Goal: Information Seeking & Learning: Check status

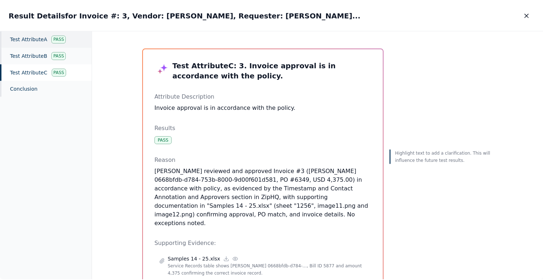
scroll to position [79, 0]
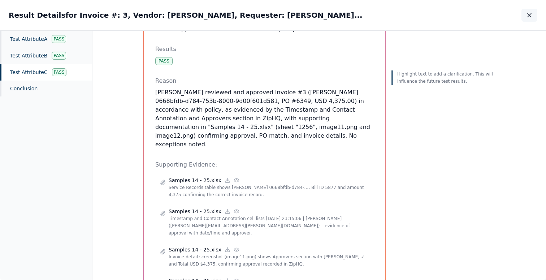
click at [525, 16] on button "button" at bounding box center [529, 15] width 16 height 13
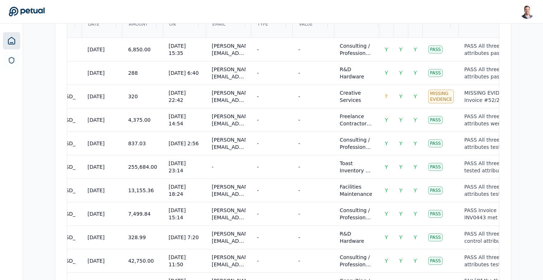
click at [12, 40] on icon at bounding box center [11, 40] width 9 height 9
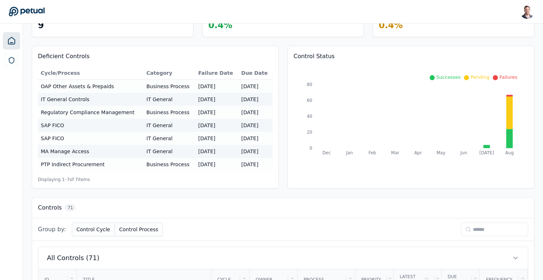
scroll to position [91, 0]
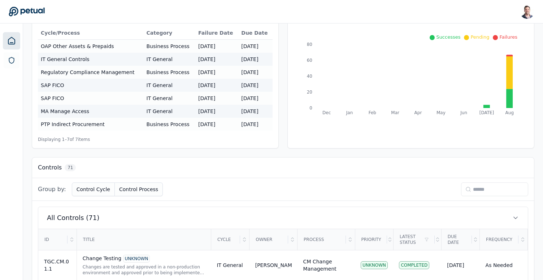
click at [488, 192] on input at bounding box center [494, 189] width 67 height 14
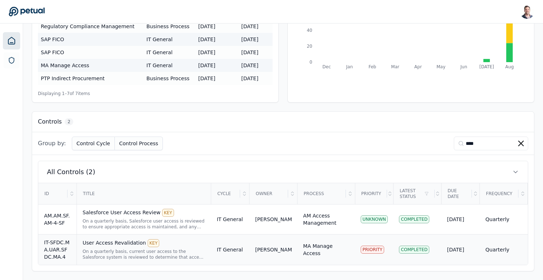
type input "****"
click at [127, 246] on div "User Access Revalidation KEY" at bounding box center [144, 243] width 123 height 8
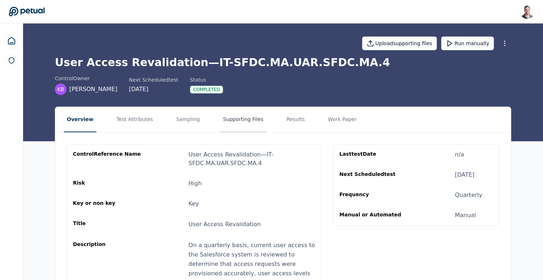
click at [220, 123] on button "Supporting Files" at bounding box center [243, 119] width 46 height 25
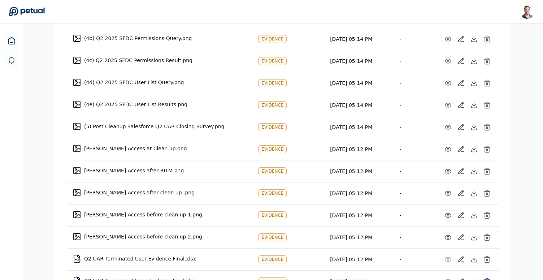
scroll to position [407, 0]
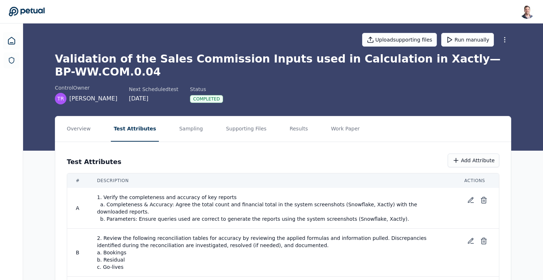
scroll to position [5, 0]
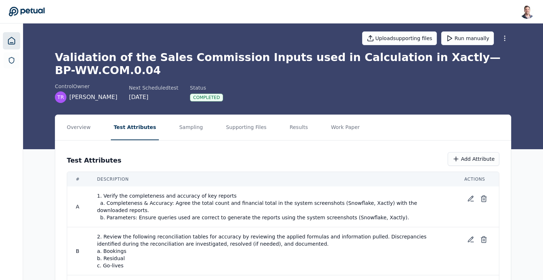
click at [11, 35] on link at bounding box center [11, 40] width 17 height 17
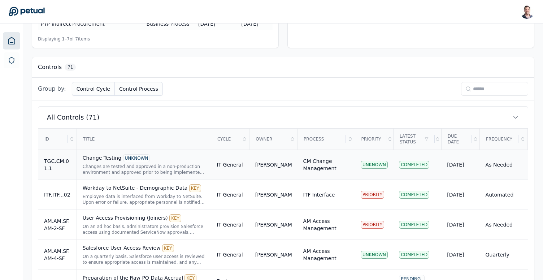
scroll to position [185, 0]
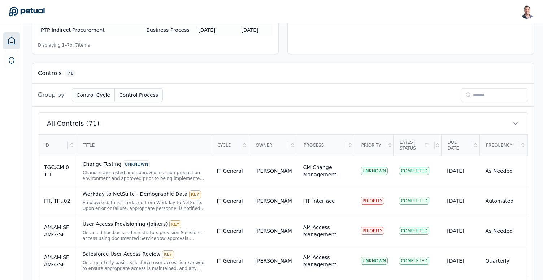
click at [483, 96] on input at bounding box center [494, 95] width 67 height 14
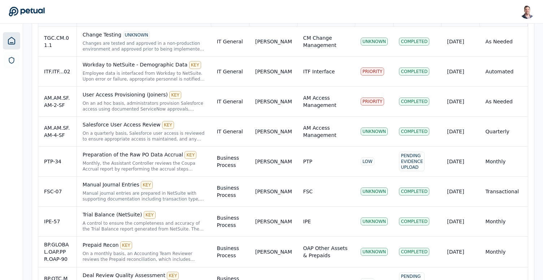
scroll to position [236, 0]
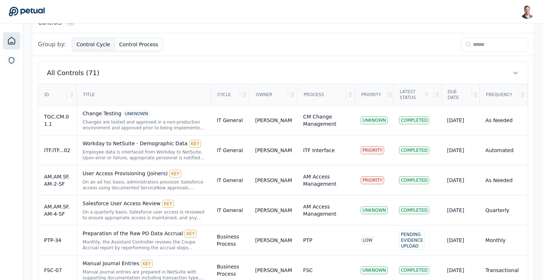
click at [83, 47] on button "Control Cycle" at bounding box center [93, 45] width 43 height 14
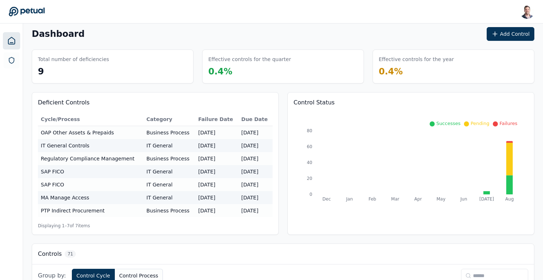
scroll to position [0, 0]
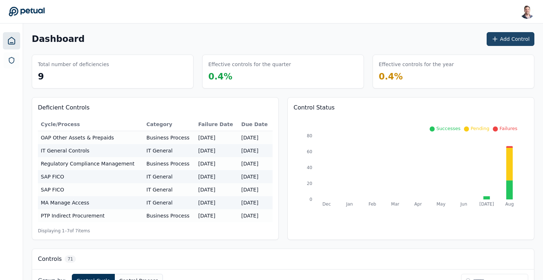
click at [511, 44] on button "Add Control" at bounding box center [510, 39] width 48 height 14
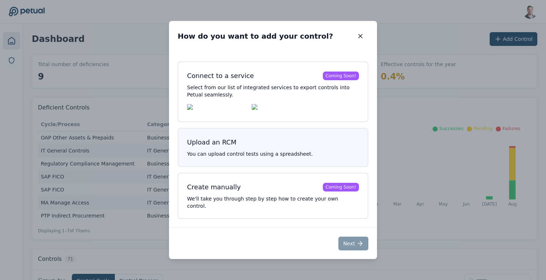
click at [270, 147] on h3 "Upload an RCM" at bounding box center [273, 142] width 172 height 10
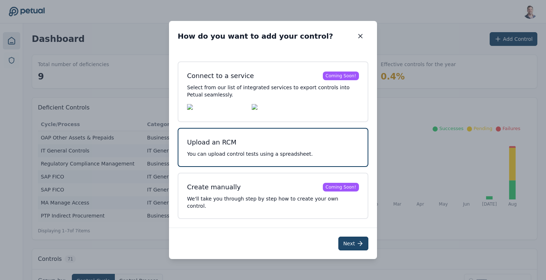
click at [349, 240] on button "Next" at bounding box center [353, 243] width 30 height 14
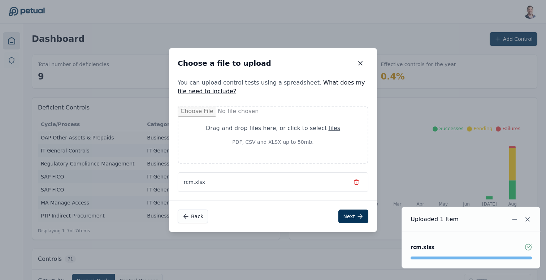
click at [356, 225] on div "Back Next" at bounding box center [273, 215] width 208 height 31
click at [356, 218] on icon at bounding box center [359, 216] width 7 height 7
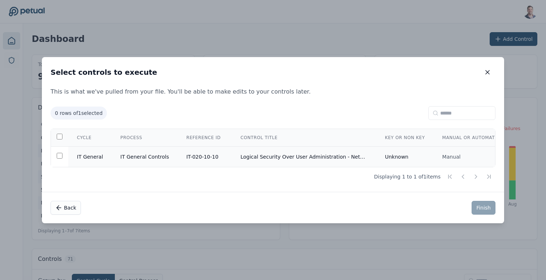
click at [232, 158] on td "Logical Security Over User Administration - NetSuite" at bounding box center [304, 156] width 144 height 21
click at [487, 71] on icon "button" at bounding box center [487, 72] width 4 height 4
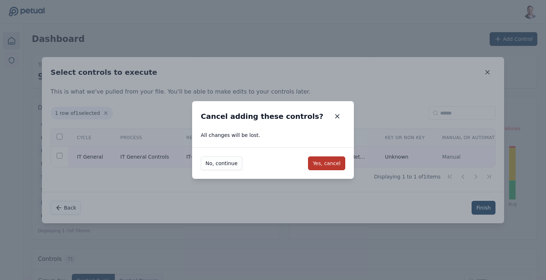
click at [319, 163] on button "Yes, cancel" at bounding box center [326, 163] width 37 height 14
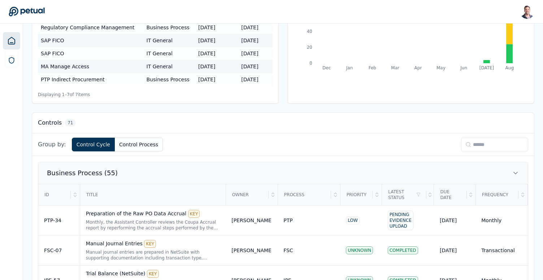
scroll to position [128, 0]
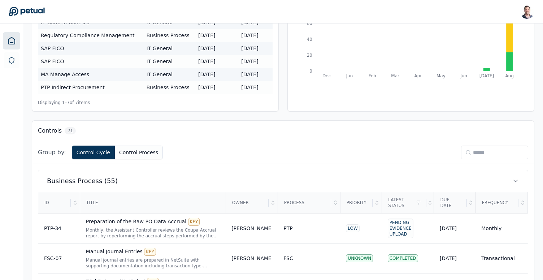
click at [479, 157] on input at bounding box center [494, 152] width 67 height 14
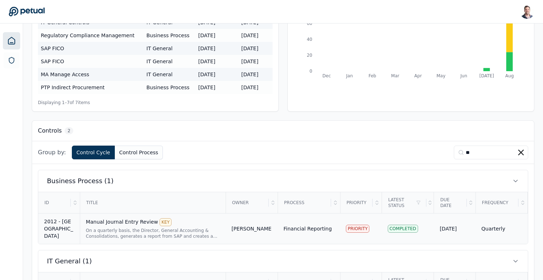
scroll to position [186, 0]
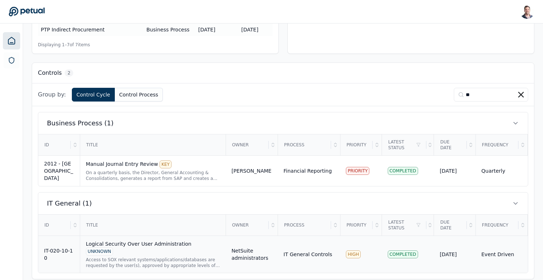
type input "**"
click at [136, 257] on div "Access to SOX relevant systems/applications/databases are requested by the user…" at bounding box center [153, 263] width 134 height 12
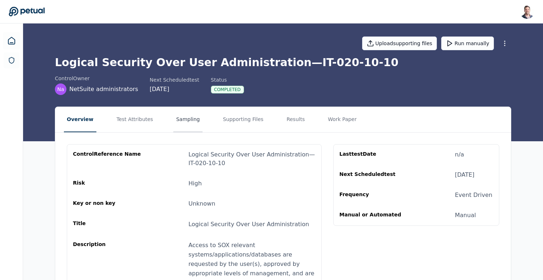
click at [187, 119] on button "Sampling" at bounding box center [188, 119] width 30 height 25
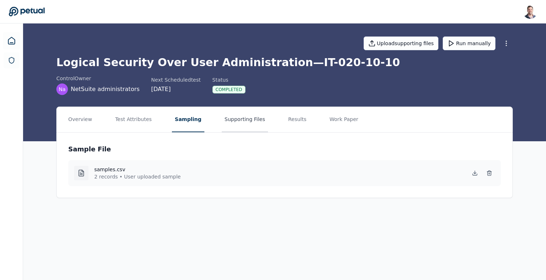
click at [243, 118] on button "Supporting Files" at bounding box center [245, 119] width 46 height 25
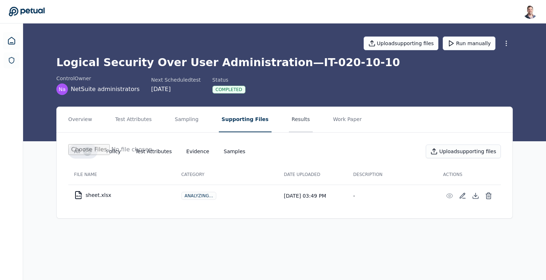
click at [289, 115] on button "Results" at bounding box center [301, 119] width 24 height 25
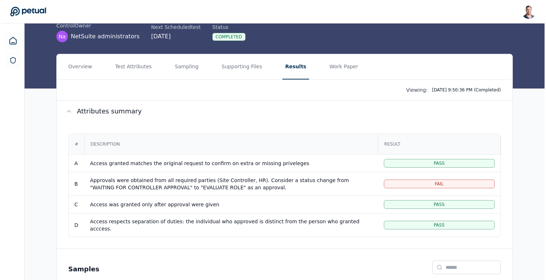
scroll to position [48, 0]
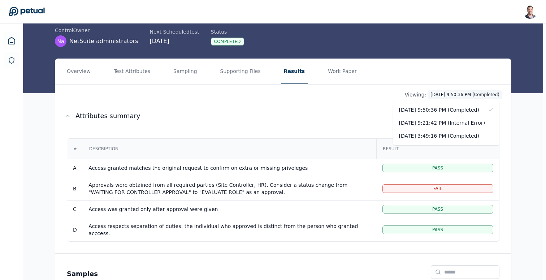
click at [438, 94] on html "Snir Kodesh snir@petual.ai Sign out Upload supporting files Run manually Logica…" at bounding box center [273, 163] width 546 height 423
click at [440, 137] on div "9/26/2025, 3:49:16 PM (Completed)" at bounding box center [446, 135] width 106 height 13
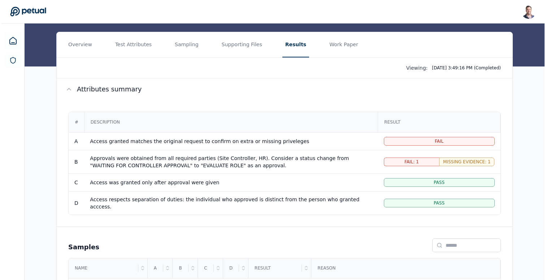
scroll to position [138, 0]
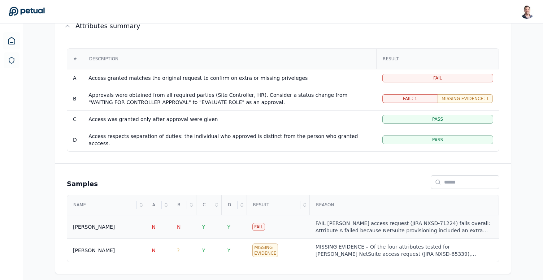
click at [371, 221] on div "FAIL Ricky Dunbar’s access request (JIRA NXSD-71224) fails overall: Attribute A…" at bounding box center [404, 226] width 178 height 14
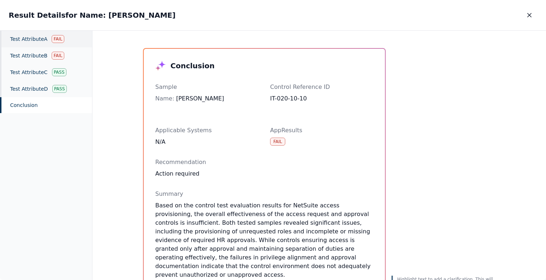
click at [43, 45] on div "Test Attribute A Fail" at bounding box center [46, 39] width 92 height 17
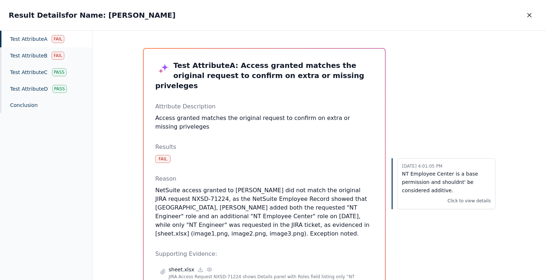
scroll to position [89, 0]
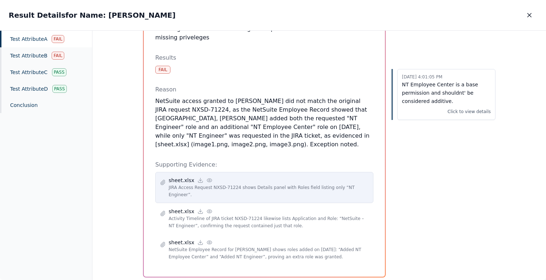
click at [206, 177] on icon at bounding box center [209, 180] width 6 height 6
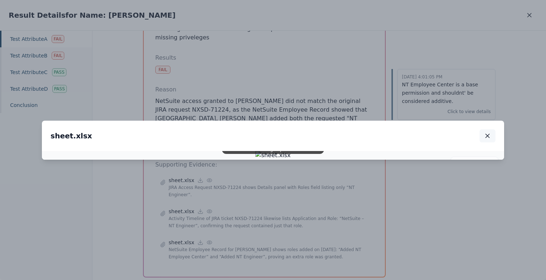
click at [492, 129] on button "button" at bounding box center [487, 135] width 16 height 13
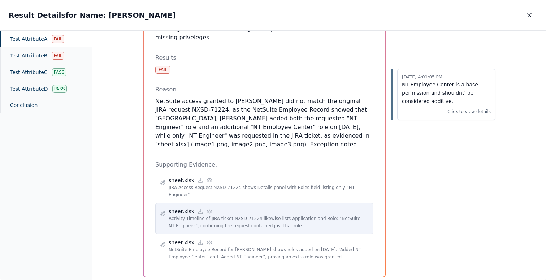
click at [207, 208] on icon at bounding box center [209, 211] width 6 height 6
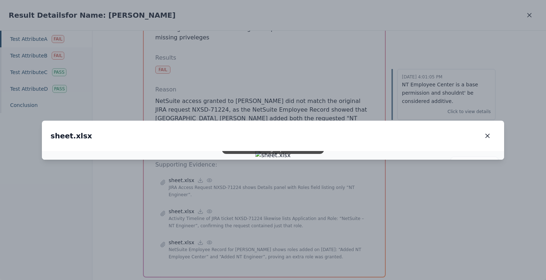
click at [486, 132] on icon "button" at bounding box center [487, 135] width 7 height 7
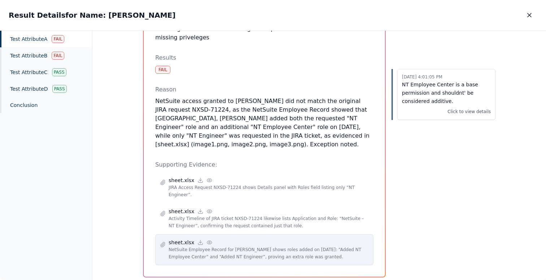
click at [207, 240] on icon at bounding box center [209, 241] width 5 height 3
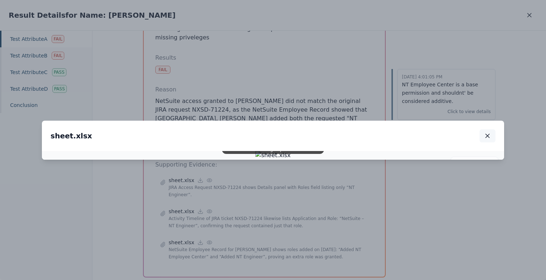
click at [488, 132] on icon "button" at bounding box center [487, 135] width 7 height 7
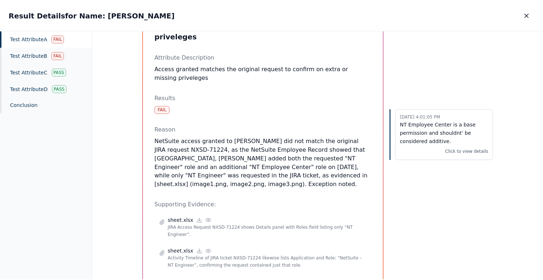
scroll to position [0, 0]
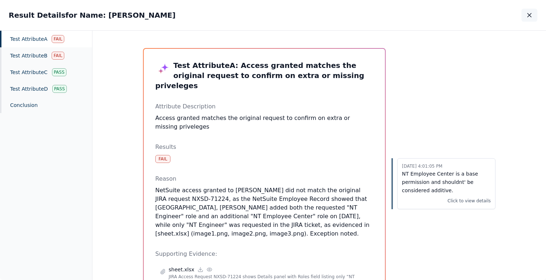
click at [528, 16] on icon "button" at bounding box center [529, 15] width 4 height 4
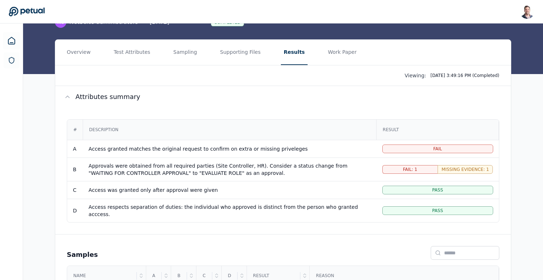
scroll to position [66, 0]
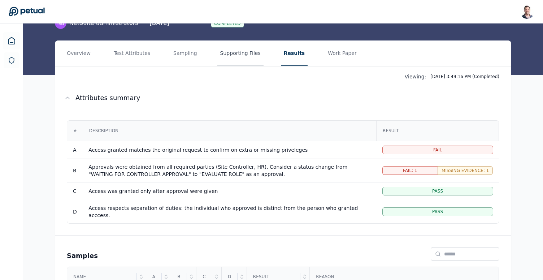
click at [243, 59] on button "Supporting Files" at bounding box center [240, 53] width 46 height 25
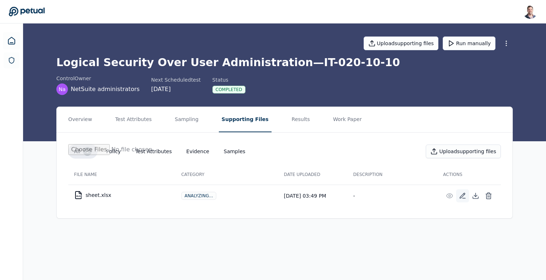
click at [459, 193] on icon at bounding box center [462, 195] width 7 height 7
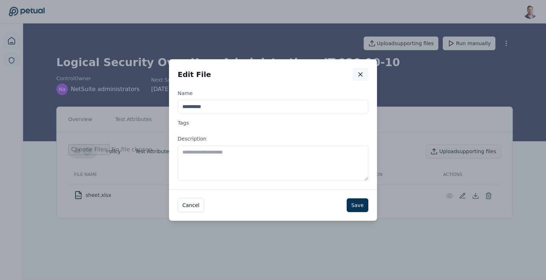
click at [361, 74] on icon "button" at bounding box center [360, 74] width 7 height 7
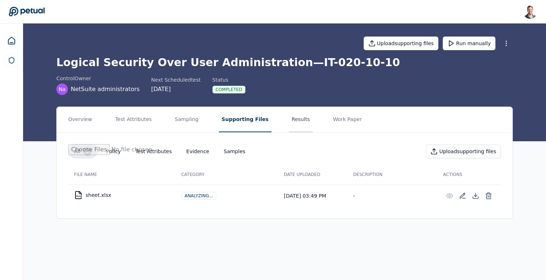
click at [289, 120] on button "Results" at bounding box center [301, 119] width 24 height 25
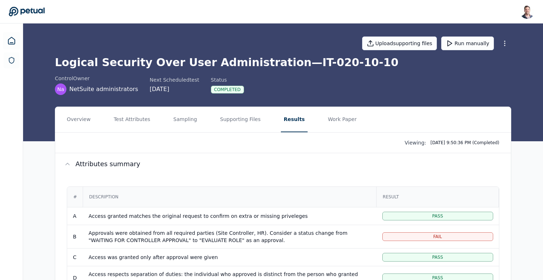
click at [280, 215] on div "Access granted matches the original request to confirm on extra or missing priv…" at bounding box center [229, 215] width 282 height 7
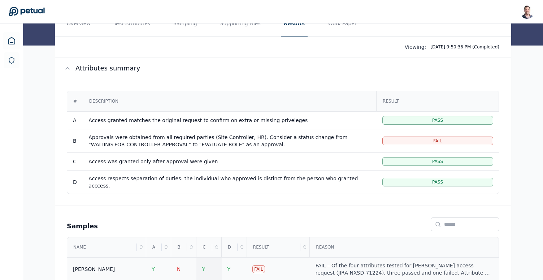
scroll to position [138, 0]
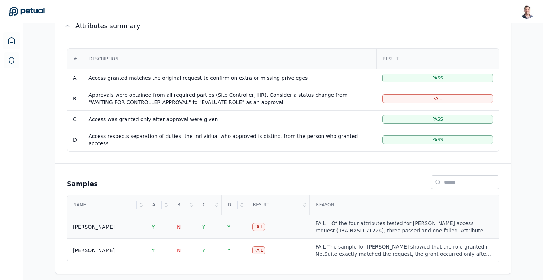
click at [115, 223] on div "Ricky Dunbar" at bounding box center [106, 226] width 67 height 7
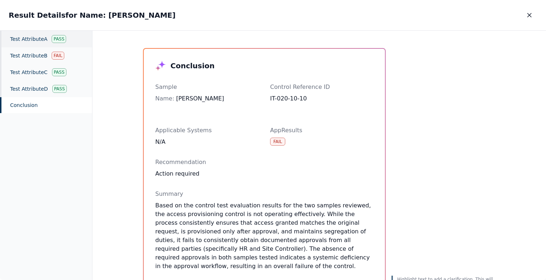
click at [54, 41] on div "Pass" at bounding box center [59, 39] width 14 height 8
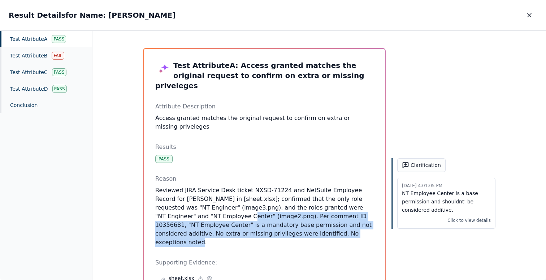
drag, startPoint x: 307, startPoint y: 224, endPoint x: 187, endPoint y: 208, distance: 121.6
click at [187, 208] on p "Reviewed JIRA Service Desk ticket NXSD-71224 and NetSuite Employee Record for R…" at bounding box center [264, 216] width 218 height 61
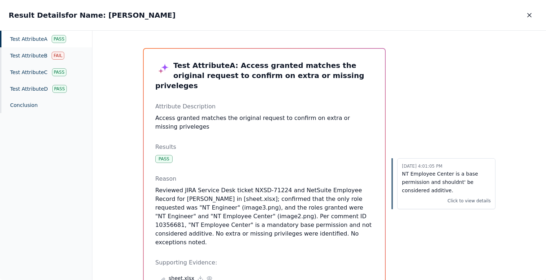
click at [186, 213] on p "Reviewed JIRA Service Desk ticket NXSD-71224 and NetSuite Employee Record for R…" at bounding box center [264, 216] width 218 height 61
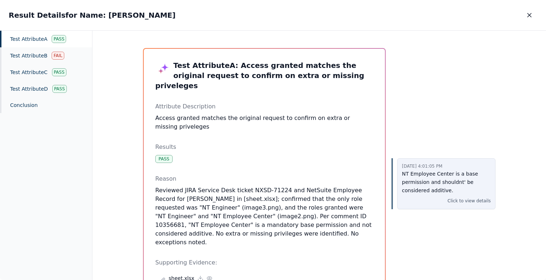
click at [429, 186] on p "NT Employee Center is a base permission and shouldnt' be considered additive." at bounding box center [446, 182] width 89 height 25
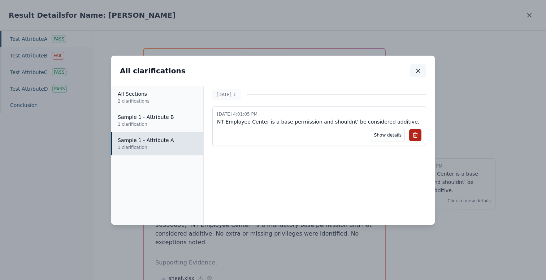
click at [419, 67] on icon "button" at bounding box center [417, 70] width 7 height 7
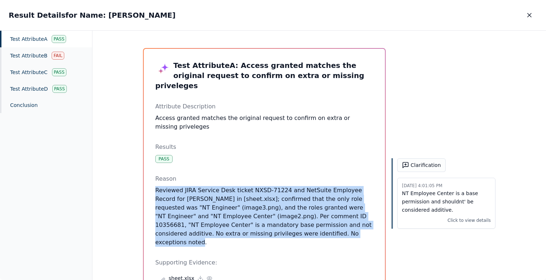
drag, startPoint x: 308, startPoint y: 226, endPoint x: 277, endPoint y: 173, distance: 61.0
click at [277, 174] on div "Reason Reviewed JIRA Service Desk ticket NXSD-71224 and NetSuite Employee Recor…" at bounding box center [264, 210] width 218 height 72
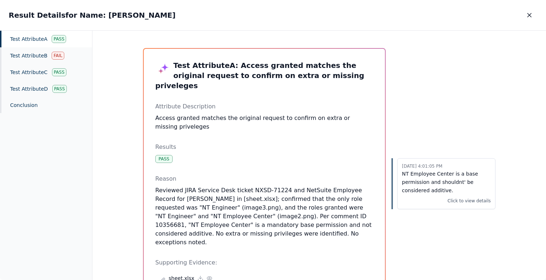
click at [163, 155] on div "Pass" at bounding box center [163, 159] width 17 height 8
click at [529, 18] on icon "button" at bounding box center [528, 15] width 7 height 7
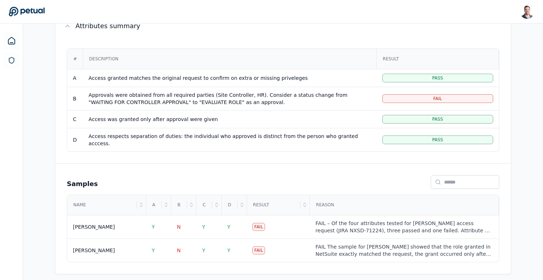
scroll to position [132, 0]
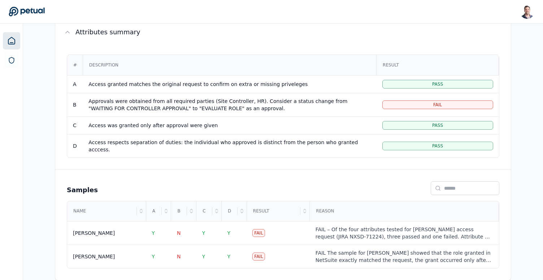
click at [12, 40] on icon at bounding box center [11, 40] width 9 height 9
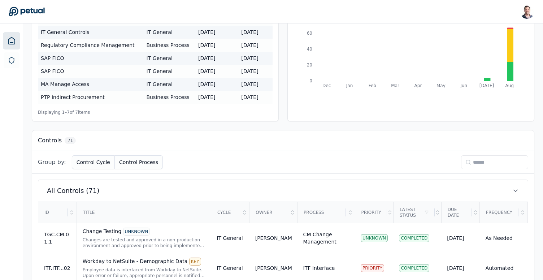
scroll to position [119, 0]
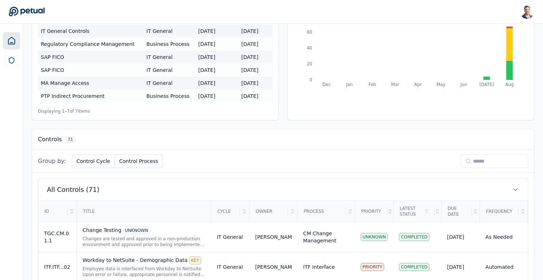
click at [486, 162] on input at bounding box center [494, 161] width 67 height 14
type input "**"
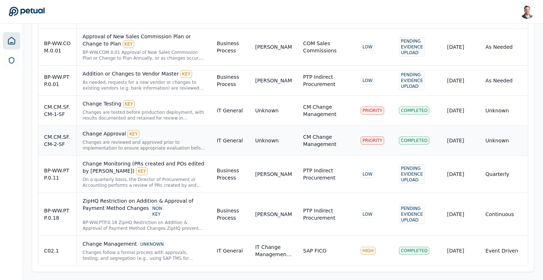
scroll to position [344, 0]
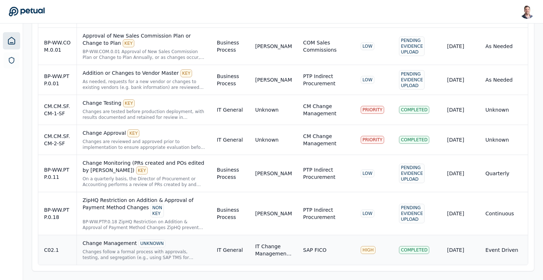
type input "******"
click at [172, 253] on div "Changes follow a formal process with approvals, testing, and segregation (e.g.,…" at bounding box center [144, 255] width 123 height 12
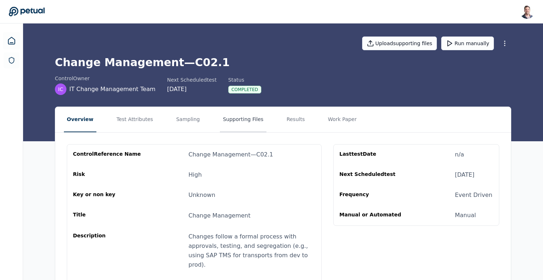
click at [223, 119] on button "Supporting Files" at bounding box center [243, 119] width 46 height 25
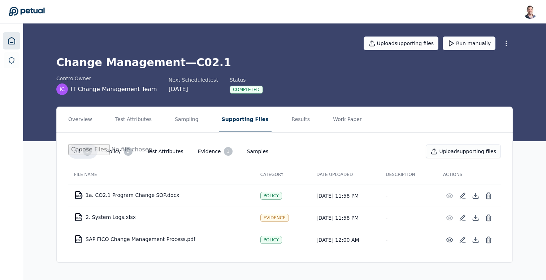
click at [3, 36] on link at bounding box center [11, 40] width 17 height 17
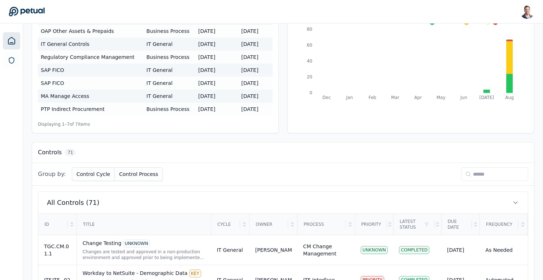
scroll to position [109, 0]
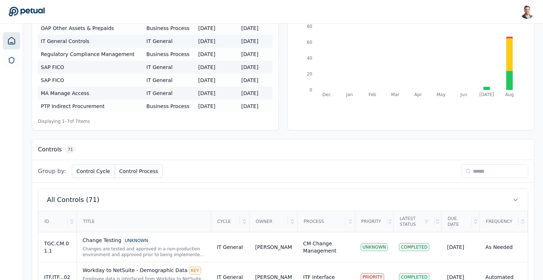
click at [479, 178] on div "Group by: Control Cycle Control Process" at bounding box center [283, 171] width 502 height 23
click at [482, 174] on input at bounding box center [494, 171] width 67 height 14
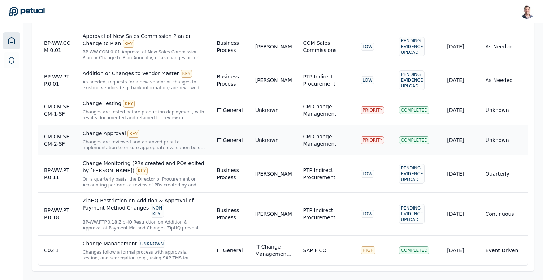
scroll to position [344, 0]
type input "******"
click at [167, 108] on div "Change Testing KEY Changes are tested before production deployment, with result…" at bounding box center [144, 109] width 123 height 21
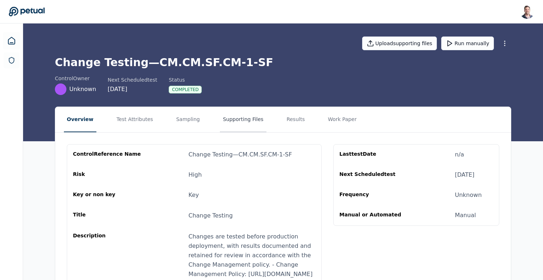
click at [242, 113] on button "Supporting Files" at bounding box center [243, 119] width 46 height 25
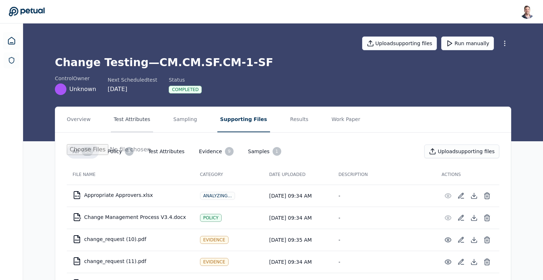
click at [148, 120] on button "Test Attributes" at bounding box center [132, 119] width 42 height 25
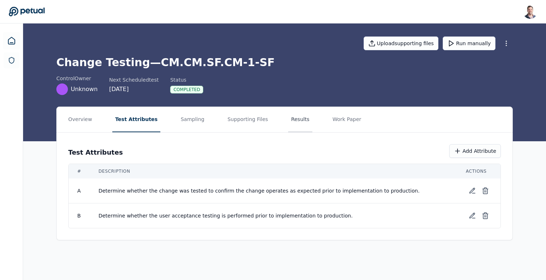
click at [288, 127] on button "Results" at bounding box center [300, 119] width 24 height 25
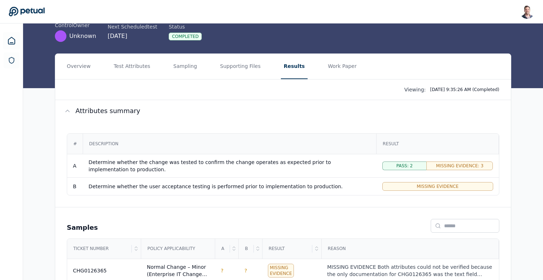
scroll to position [61, 0]
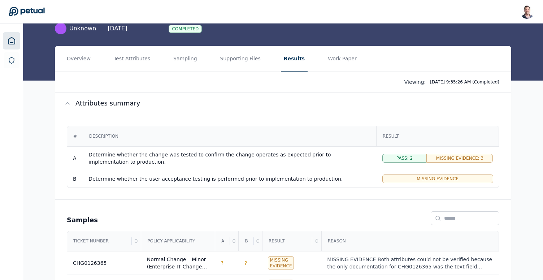
click at [10, 44] on icon at bounding box center [11, 40] width 6 height 7
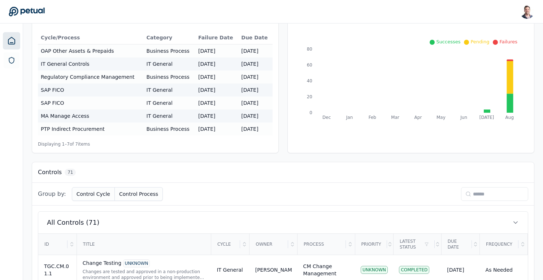
scroll to position [198, 0]
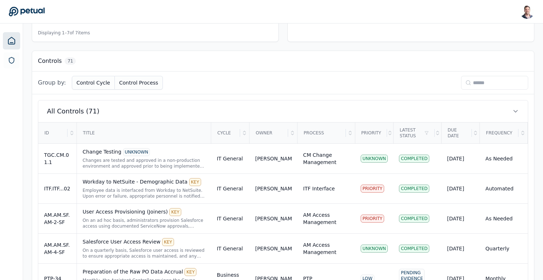
click at [481, 80] on input at bounding box center [494, 83] width 67 height 14
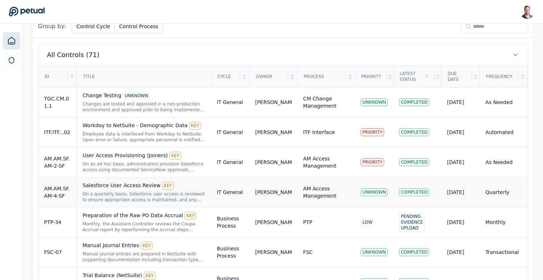
scroll to position [257, 0]
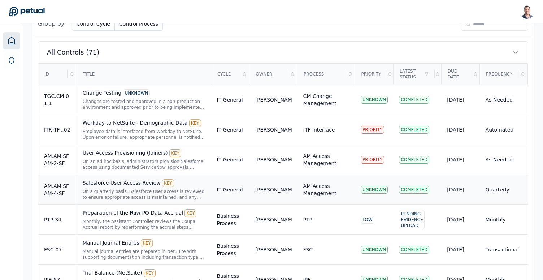
click at [128, 193] on div "On a quarterly basis, Salesforce user access is reviewed to ensure appropriate …" at bounding box center [144, 194] width 123 height 12
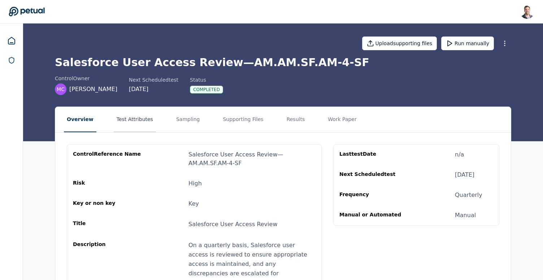
click at [132, 119] on button "Test Attributes" at bounding box center [135, 119] width 42 height 25
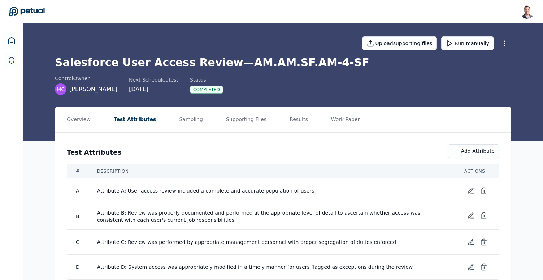
scroll to position [23, 0]
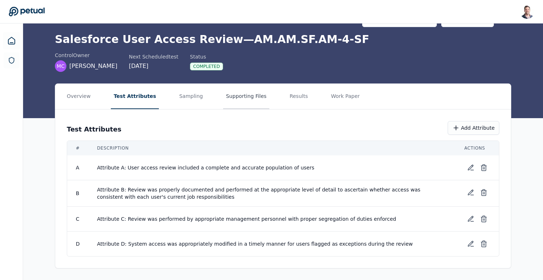
click at [232, 95] on button "Supporting Files" at bounding box center [246, 96] width 46 height 25
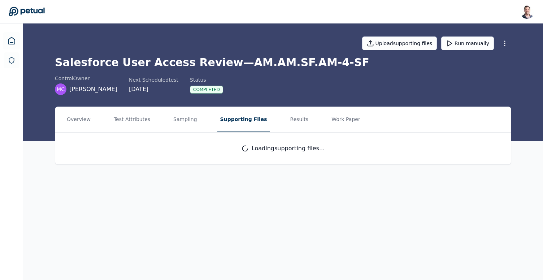
scroll to position [0, 0]
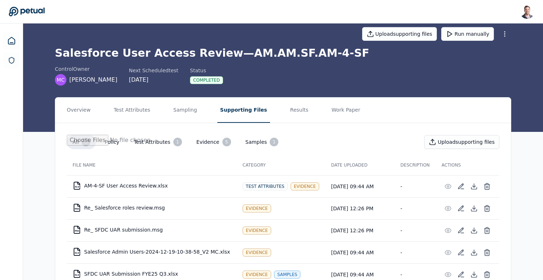
scroll to position [38, 0]
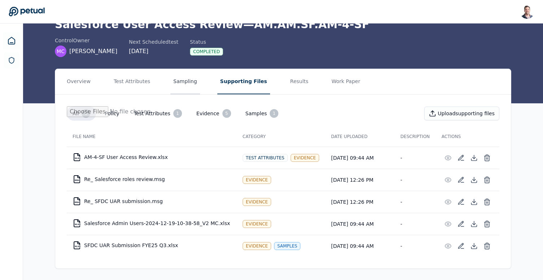
click at [192, 80] on button "Sampling" at bounding box center [185, 81] width 30 height 25
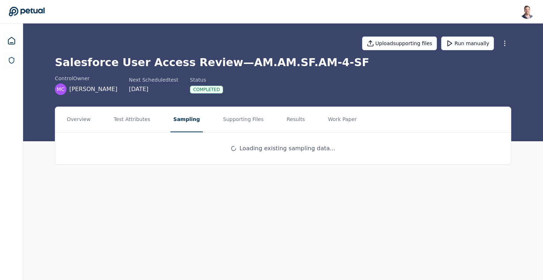
scroll to position [0, 0]
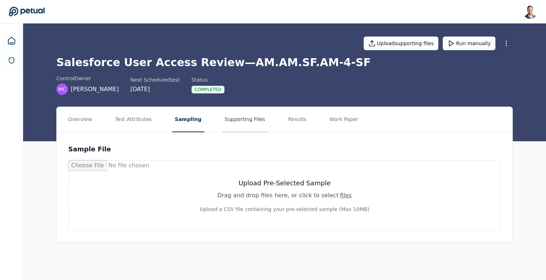
click at [246, 124] on button "Supporting Files" at bounding box center [245, 119] width 46 height 25
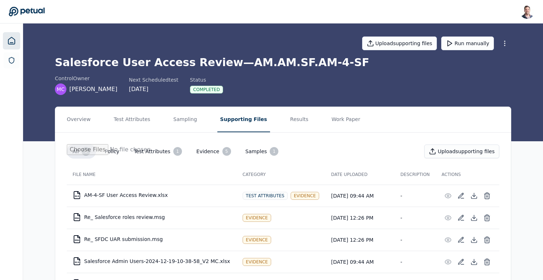
click at [15, 40] on icon at bounding box center [11, 40] width 6 height 7
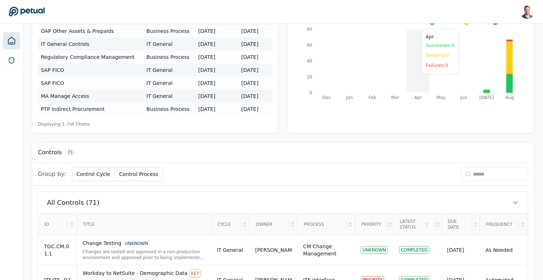
scroll to position [108, 0]
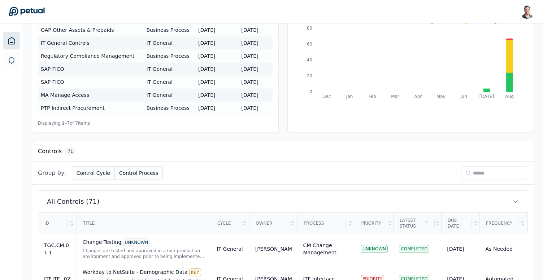
click at [484, 172] on input at bounding box center [494, 173] width 67 height 14
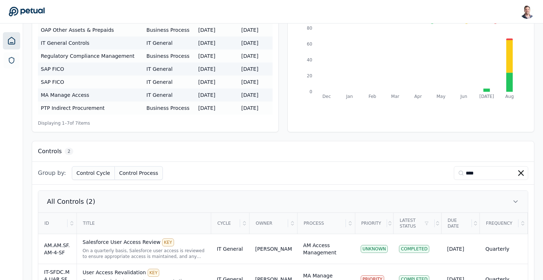
scroll to position [137, 0]
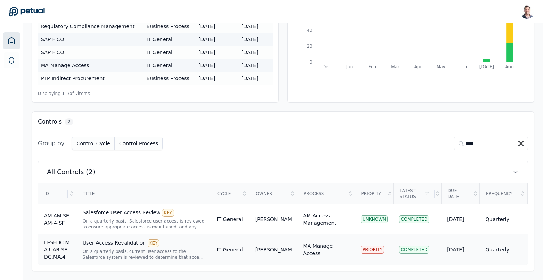
type input "****"
click at [111, 250] on div "On a quarterly basis, current user access to the Salesforce system is reviewed …" at bounding box center [144, 254] width 123 height 12
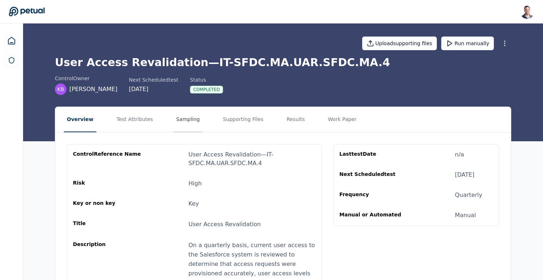
click at [179, 123] on button "Sampling" at bounding box center [188, 119] width 30 height 25
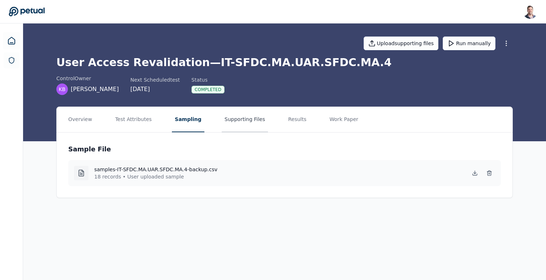
click at [235, 126] on button "Supporting Files" at bounding box center [245, 119] width 46 height 25
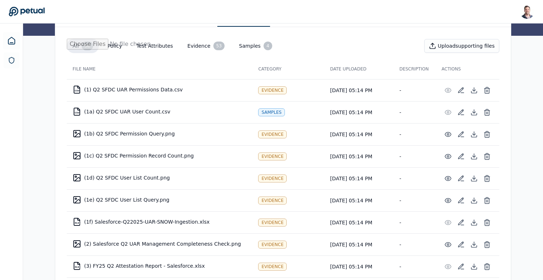
scroll to position [9, 0]
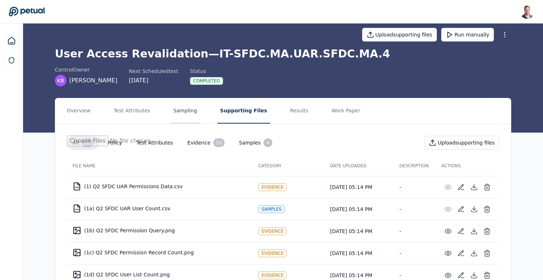
click at [170, 104] on button "Sampling" at bounding box center [185, 110] width 30 height 25
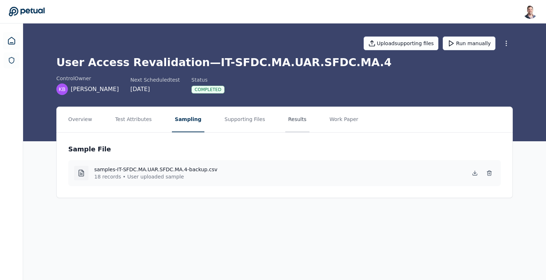
click at [285, 119] on button "Results" at bounding box center [297, 119] width 24 height 25
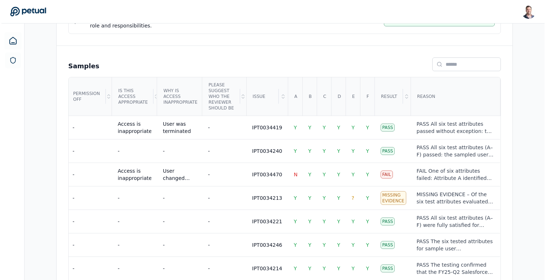
scroll to position [305, 0]
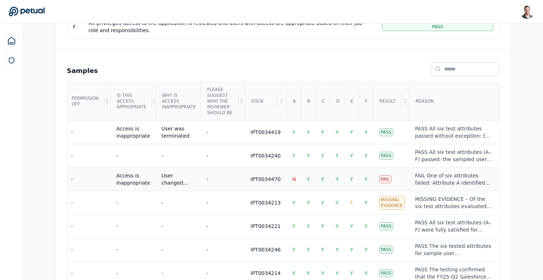
click at [442, 186] on div "FAIL One of six attributes failed: Attribute A identified an unreconciled 11-us…" at bounding box center [454, 179] width 78 height 14
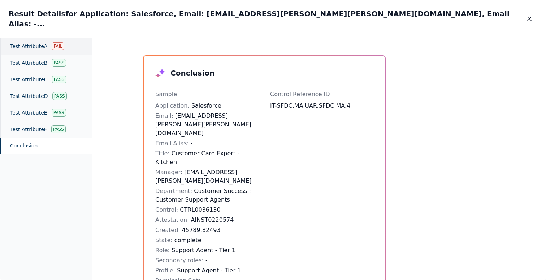
click at [30, 38] on div "Test Attribute A Fail" at bounding box center [46, 46] width 92 height 17
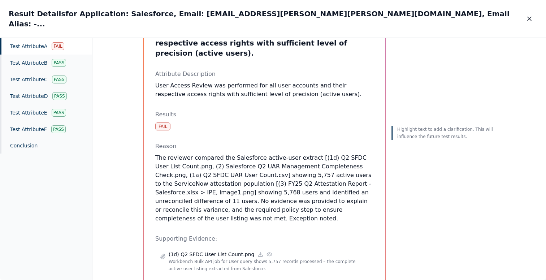
scroll to position [52, 0]
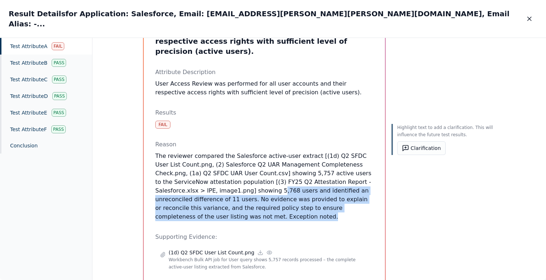
drag, startPoint x: 293, startPoint y: 201, endPoint x: 211, endPoint y: 175, distance: 85.5
click at [211, 175] on p "The reviewer compared the Salesforce active-user extract [(1d) Q2 SFDC User Lis…" at bounding box center [264, 186] width 218 height 69
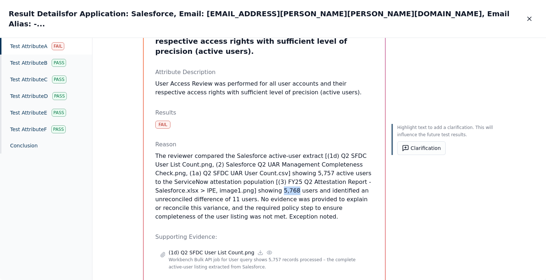
drag, startPoint x: 211, startPoint y: 175, endPoint x: 222, endPoint y: 174, distance: 10.8
click at [222, 174] on p "The reviewer compared the Salesforce active-user extract [(1d) Q2 SFDC User Lis…" at bounding box center [264, 186] width 218 height 69
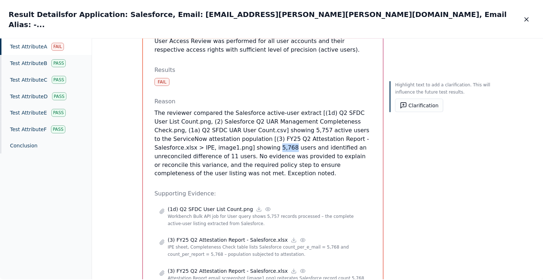
scroll to position [99, 0]
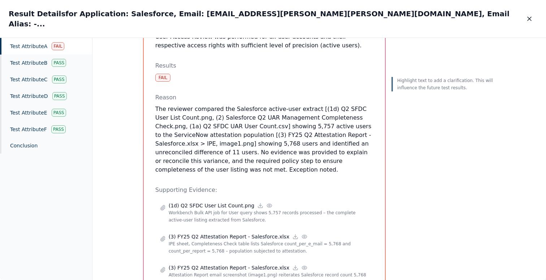
click at [257, 109] on p "The reviewer compared the Salesforce active-user extract [(1d) Q2 SFDC User Lis…" at bounding box center [264, 139] width 218 height 69
click at [360, 127] on p "The reviewer compared the Salesforce active-user extract [(1d) Q2 SFDC User Lis…" at bounding box center [264, 139] width 218 height 69
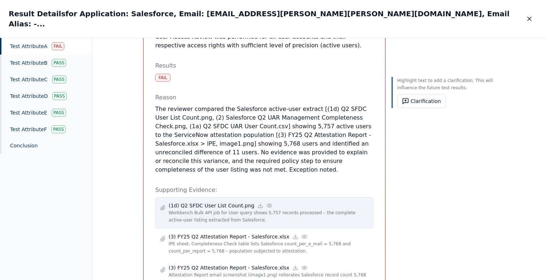
click at [268, 205] on circle at bounding box center [268, 205] width 1 height 1
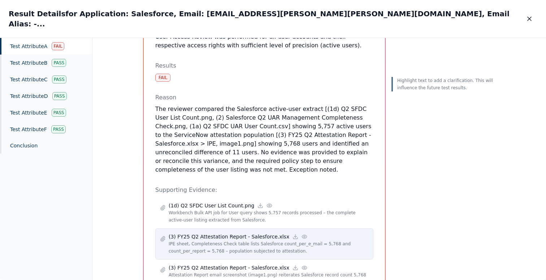
click at [301, 233] on icon at bounding box center [304, 236] width 6 height 6
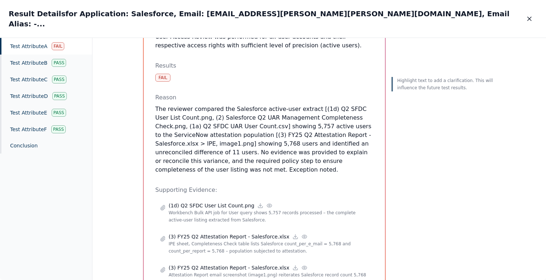
click at [411, 77] on p "Highlight text to add a clarification. This will influence the future test resu…" at bounding box center [446, 84] width 98 height 14
drag, startPoint x: 364, startPoint y: 129, endPoint x: 168, endPoint y: 136, distance: 196.8
click at [167, 136] on p "The reviewer compared the Salesforce active-user extract [(1d) Q2 SFDC User Lis…" at bounding box center [264, 139] width 218 height 69
click at [426, 94] on button "Clarification" at bounding box center [421, 101] width 48 height 14
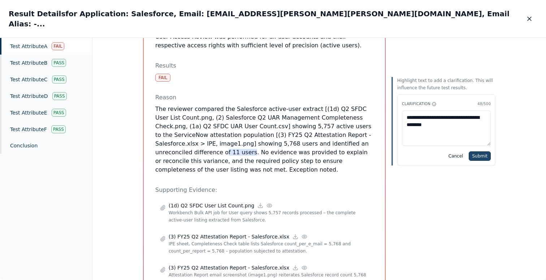
type textarea "**********"
click at [483, 151] on button "Submit" at bounding box center [479, 155] width 22 height 9
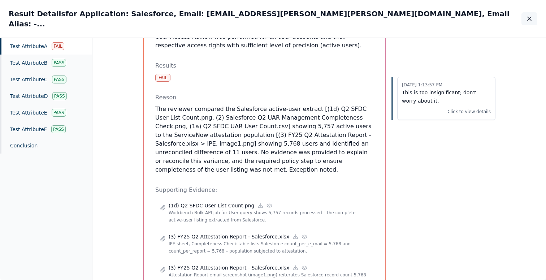
click at [532, 16] on icon "button" at bounding box center [528, 18] width 7 height 7
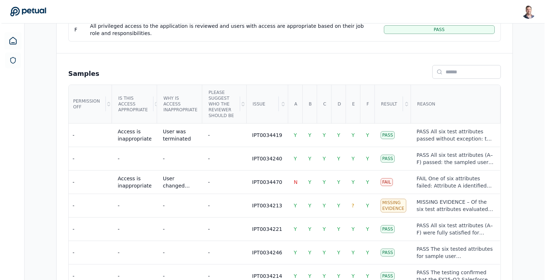
scroll to position [411, 0]
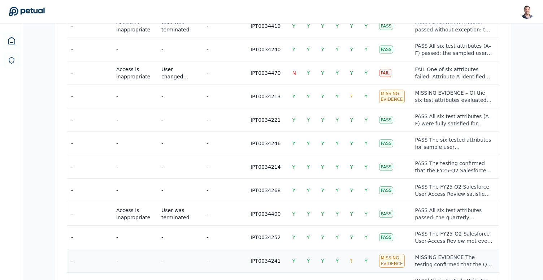
click at [426, 263] on div "MISSING EVIDENCE The testing confirmed that the Q2 FY25 Salesforce User-Access …" at bounding box center [454, 260] width 78 height 14
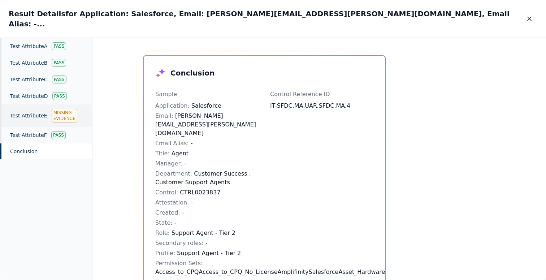
click at [39, 108] on div "Test Attribute E Missing Evidence" at bounding box center [46, 115] width 92 height 22
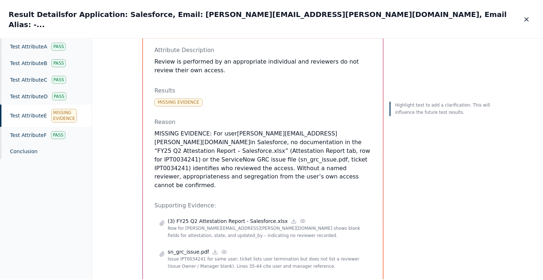
scroll to position [65, 0]
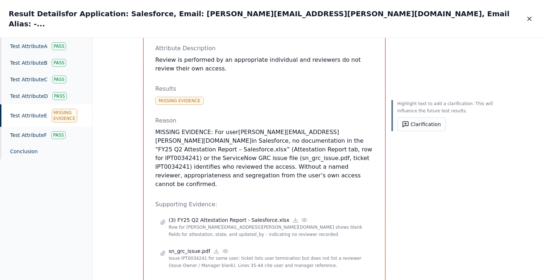
drag, startPoint x: 285, startPoint y: 158, endPoint x: 346, endPoint y: 143, distance: 62.8
click at [346, 143] on p "MISSING EVIDENCE: For user maria.olivares@toasttab.com in Salesforce, no docume…" at bounding box center [264, 158] width 218 height 61
click at [528, 17] on icon "button" at bounding box center [529, 19] width 4 height 4
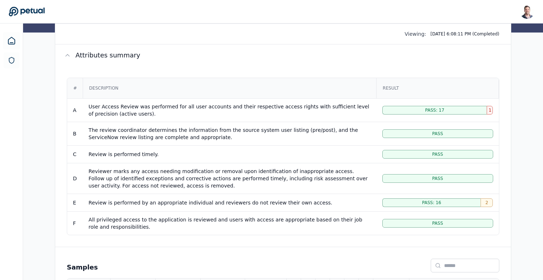
scroll to position [58, 0]
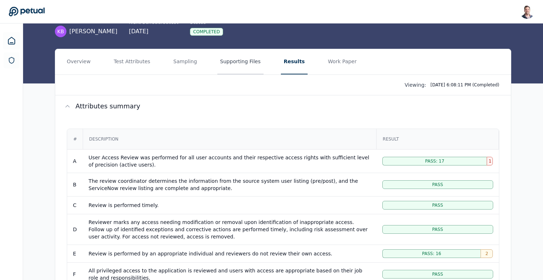
click at [236, 65] on button "Supporting Files" at bounding box center [240, 61] width 46 height 25
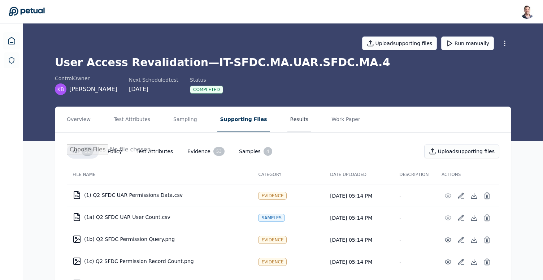
click at [287, 122] on button "Results" at bounding box center [299, 119] width 24 height 25
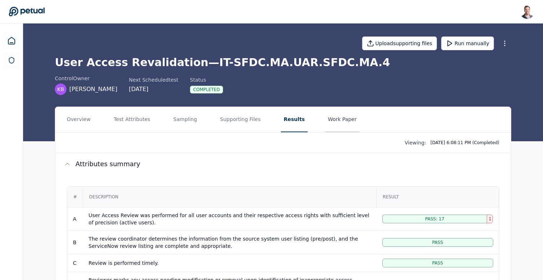
click at [342, 123] on button "Work Paper" at bounding box center [342, 119] width 35 height 25
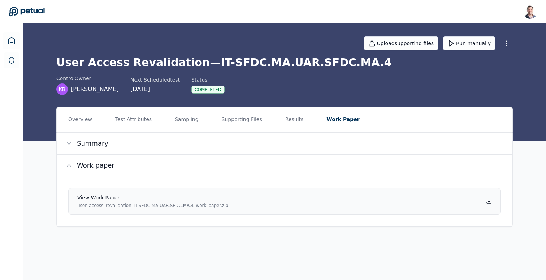
click at [489, 201] on icon at bounding box center [489, 200] width 0 height 3
click at [521, 109] on div "Overview Test Attributes Sampling Supporting Files Results Work Paper Summary W…" at bounding box center [284, 172] width 523 height 132
click at [444, 253] on main "Upload supporting files Run manually User Access Revalidation — IT-SFDC.MA.UAR.…" at bounding box center [284, 151] width 523 height 256
click at [242, 117] on button "Supporting Files" at bounding box center [242, 119] width 46 height 25
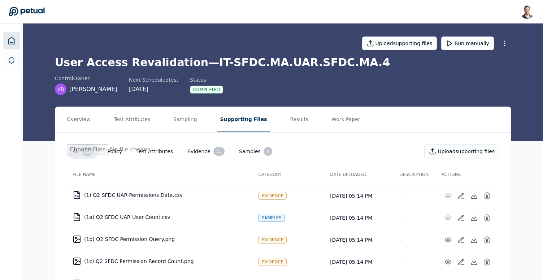
click at [8, 43] on icon at bounding box center [11, 40] width 6 height 7
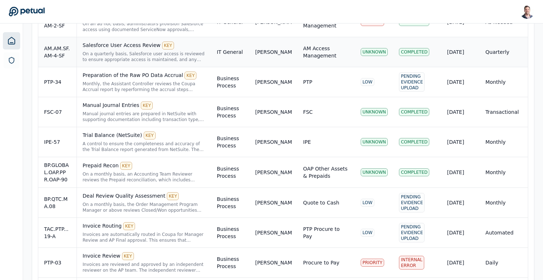
scroll to position [379, 0]
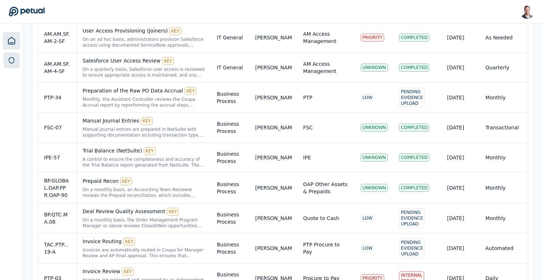
click at [13, 60] on icon at bounding box center [11, 60] width 7 height 7
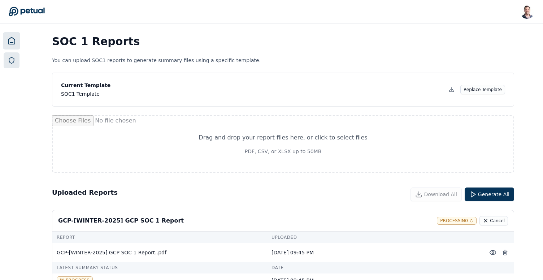
click at [11, 44] on icon at bounding box center [11, 40] width 6 height 7
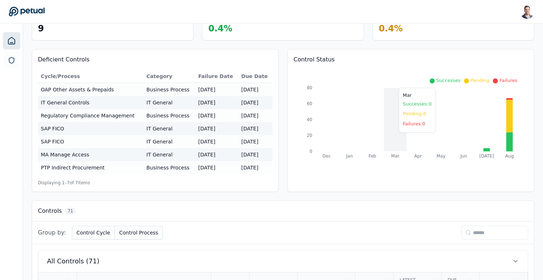
scroll to position [170, 0]
